Goal: Information Seeking & Learning: Learn about a topic

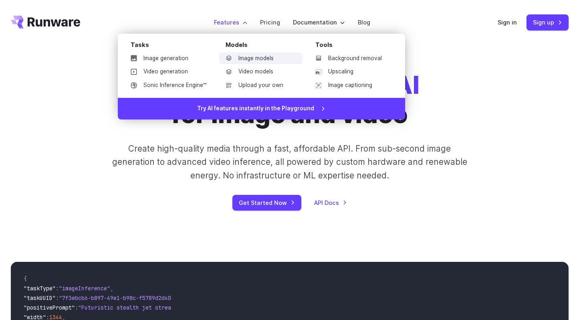
click at [246, 55] on link "Image models" at bounding box center [260, 58] width 83 height 12
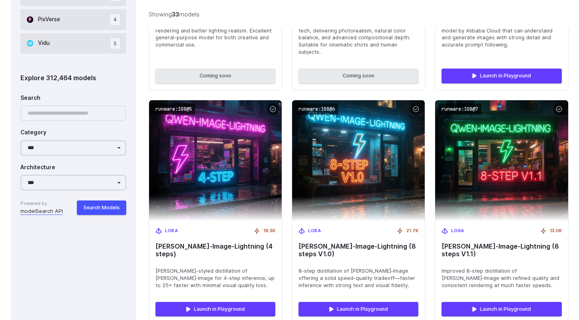
scroll to position [681, 0]
